Goal: Communication & Community: Answer question/provide support

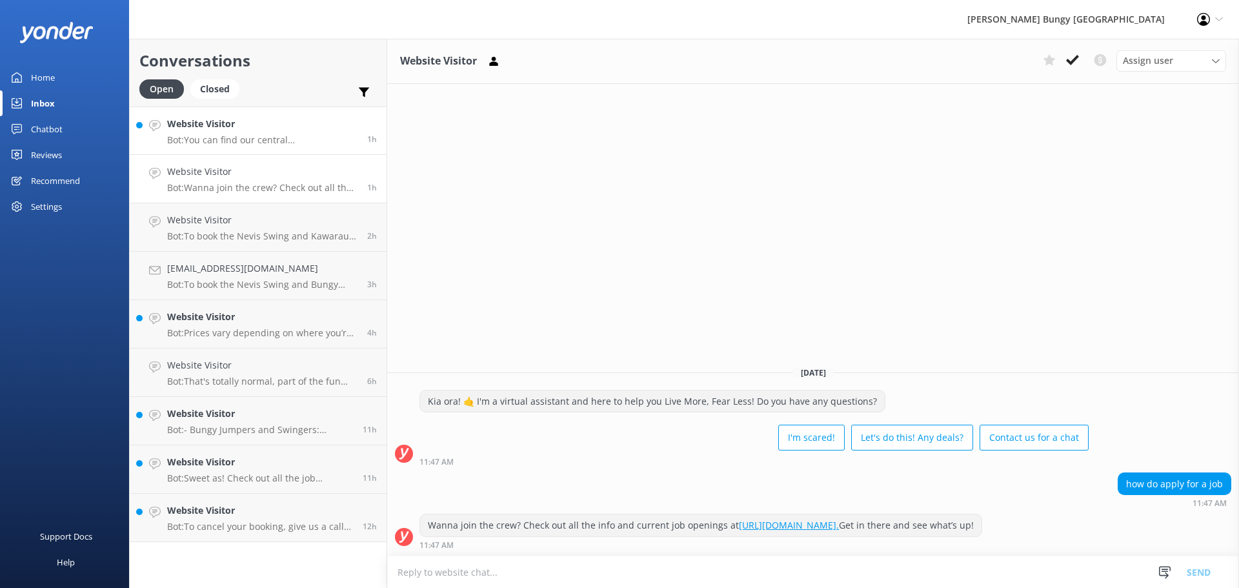
click at [286, 154] on link "Website Visitor Bot: You can find our central [GEOGRAPHIC_DATA] office inside t…" at bounding box center [258, 130] width 257 height 48
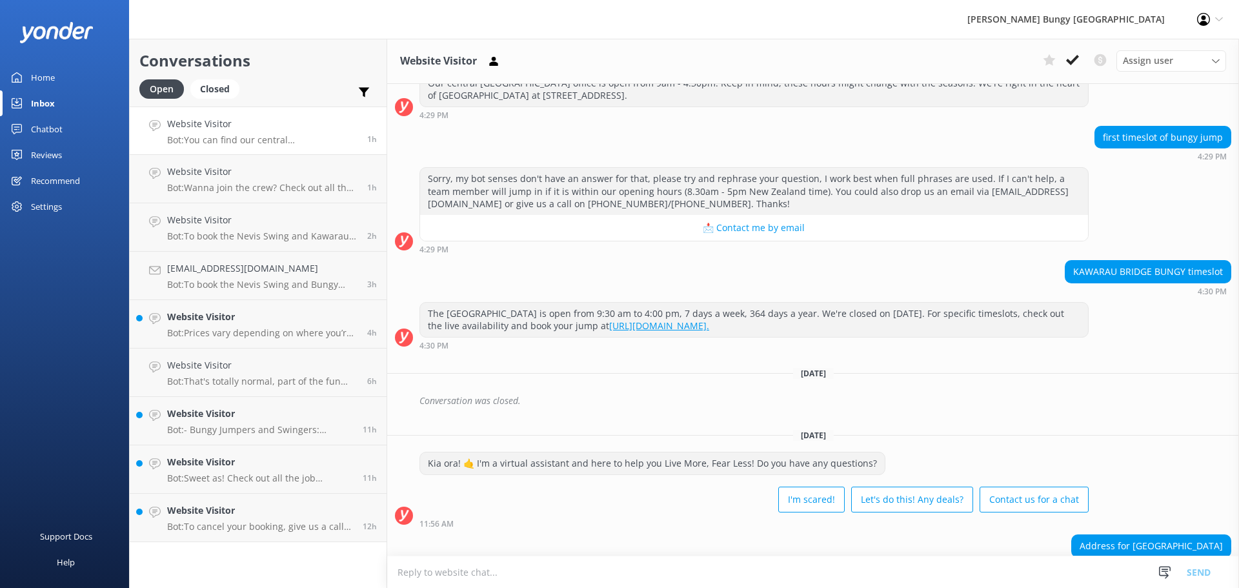
scroll to position [520, 0]
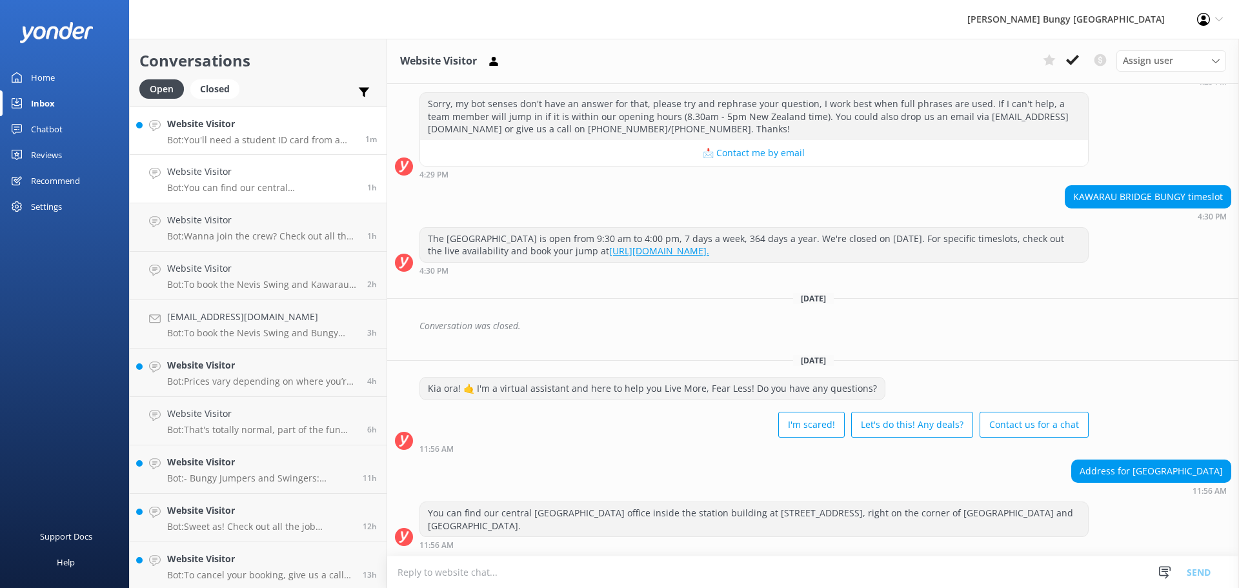
click at [212, 146] on link "Website Visitor Bot: You'll need a student ID card from a domestic NZ instituti…" at bounding box center [258, 130] width 257 height 48
